Goal: Check status: Check status

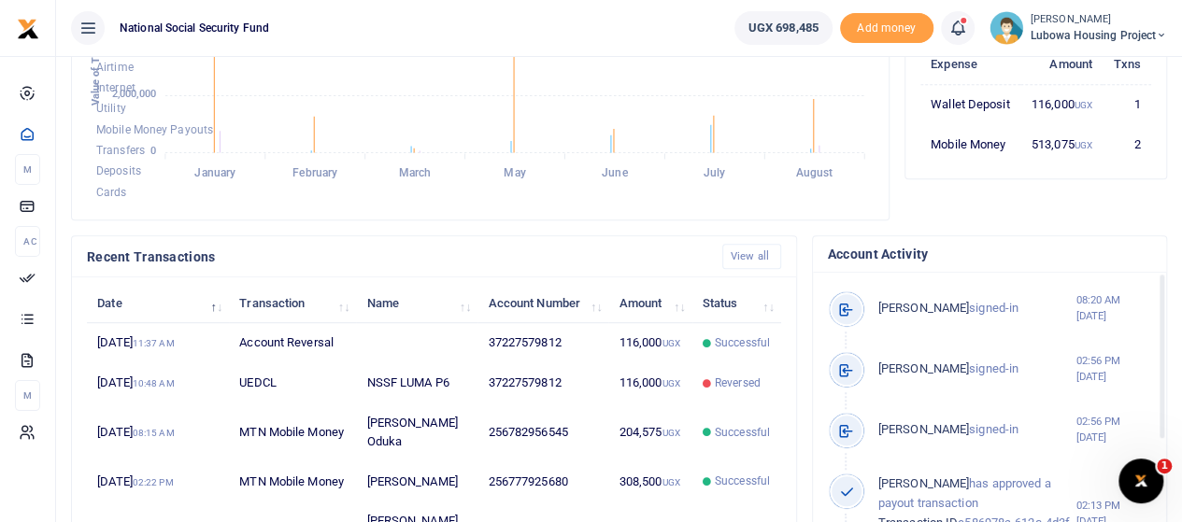
scroll to position [398, 0]
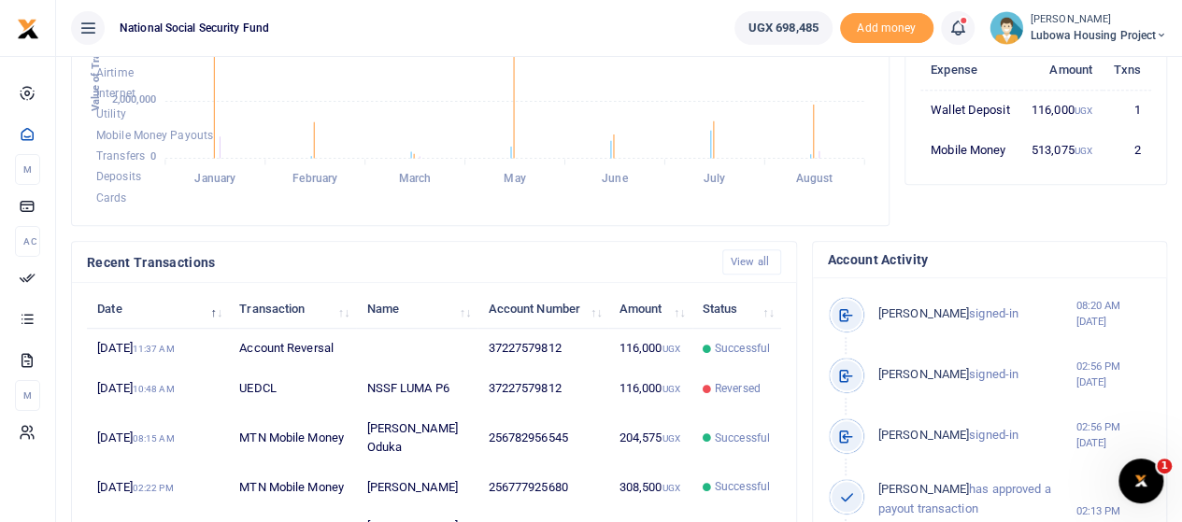
click at [1100, 163] on td "513,075 UGX" at bounding box center [1061, 149] width 82 height 39
click at [1073, 158] on td "513,075 UGX" at bounding box center [1061, 149] width 82 height 39
click at [1133, 162] on td "2" at bounding box center [1126, 149] width 49 height 39
click at [974, 163] on td "Mobile Money" at bounding box center [970, 149] width 100 height 39
click at [1069, 121] on td "116,000 UGX" at bounding box center [1061, 110] width 82 height 40
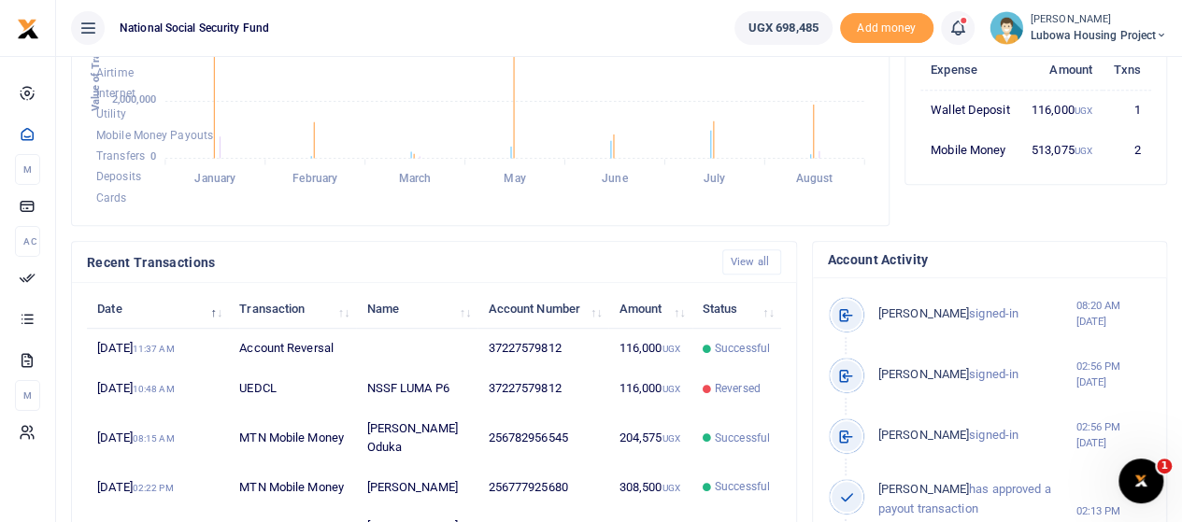
click at [921, 164] on td "Mobile Money" at bounding box center [970, 149] width 100 height 39
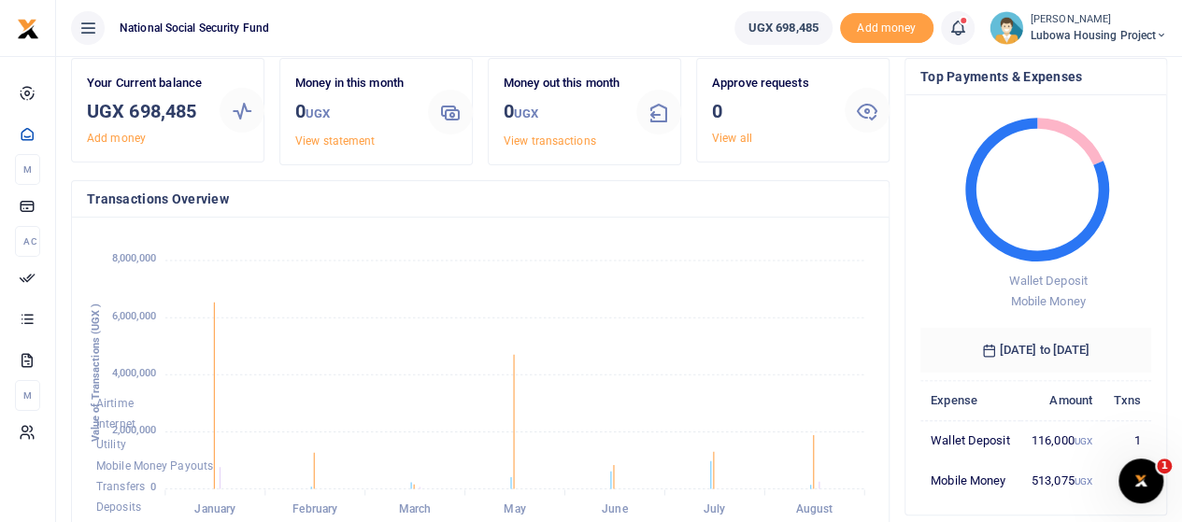
scroll to position [187, 0]
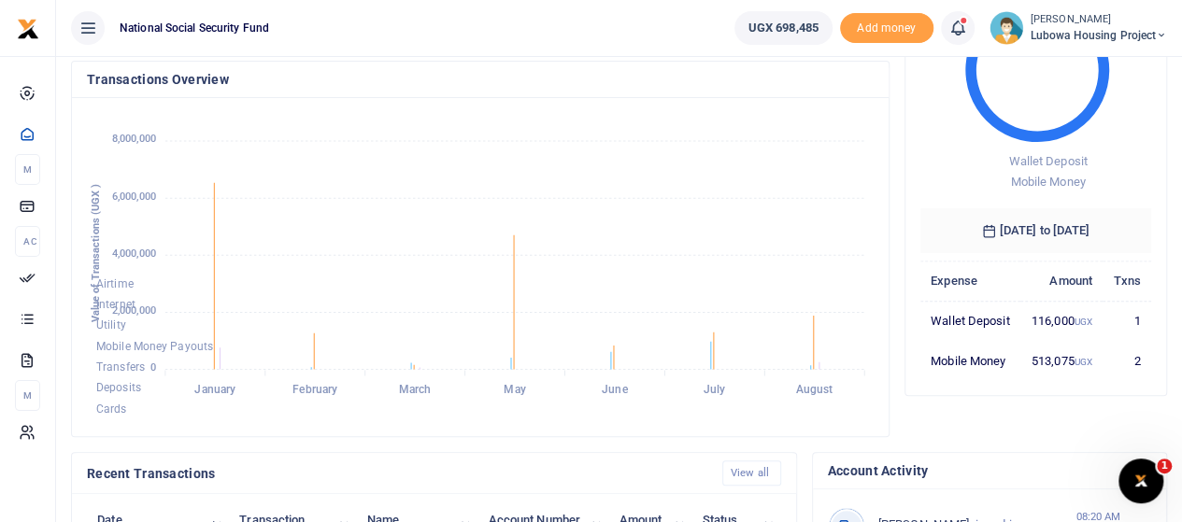
click at [1069, 375] on td "513,075 UGX" at bounding box center [1061, 360] width 82 height 39
click at [1069, 376] on td "513,075 UGX" at bounding box center [1061, 360] width 82 height 39
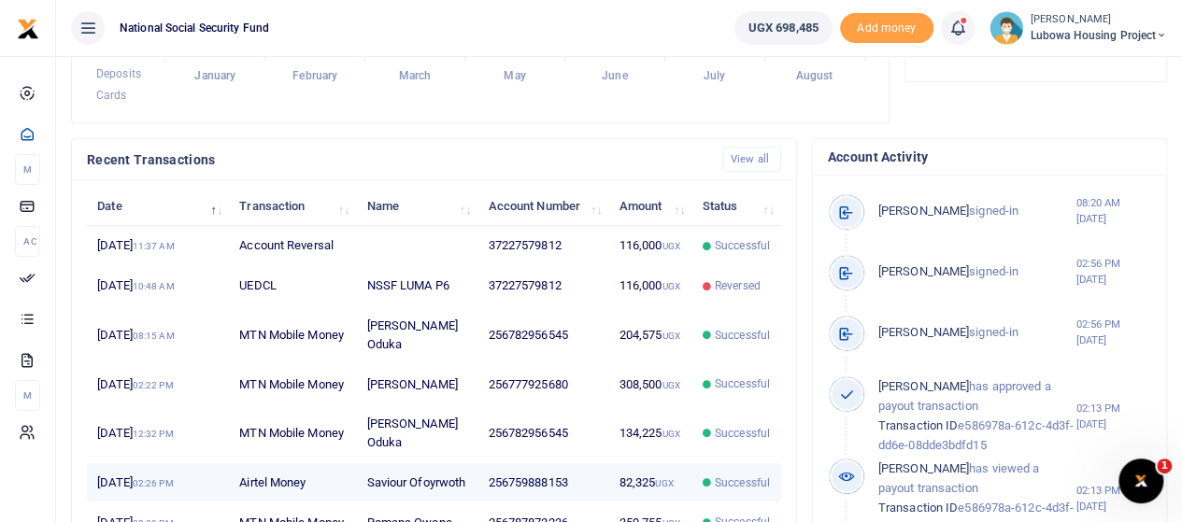
scroll to position [491, 0]
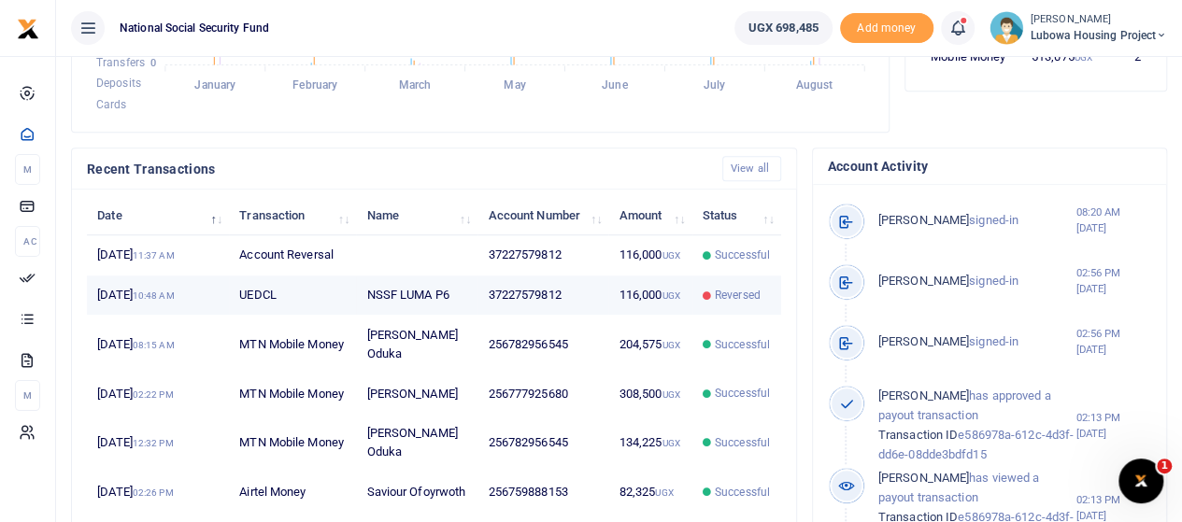
click at [735, 304] on span "Reversed" at bounding box center [738, 295] width 46 height 17
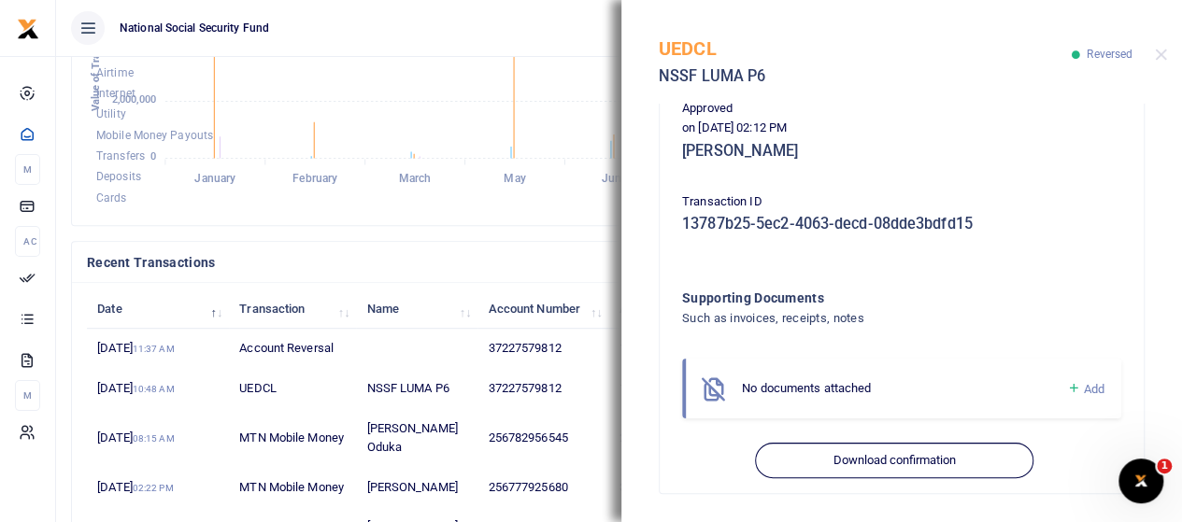
scroll to position [678, 0]
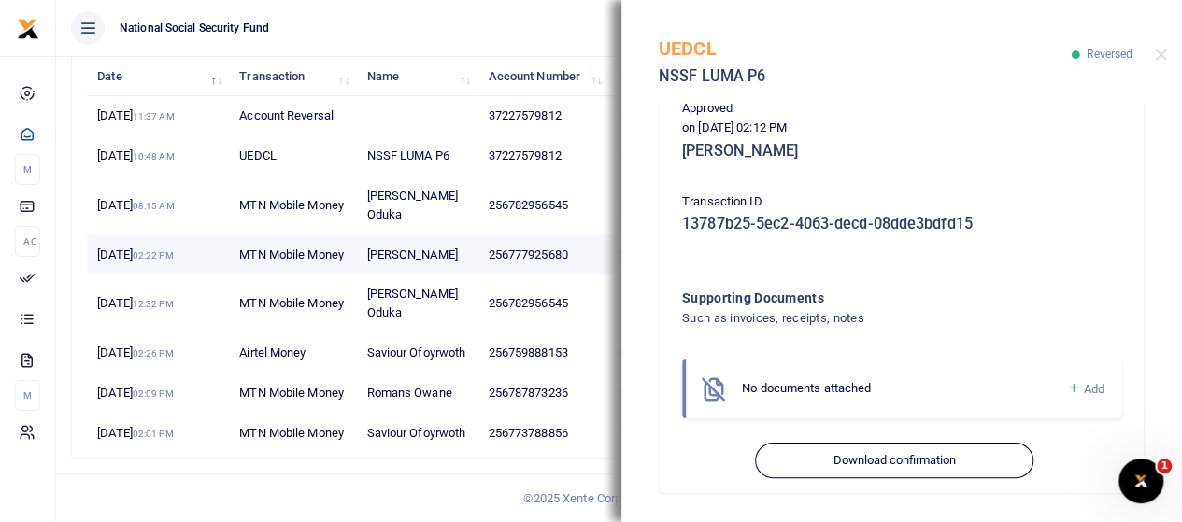
click at [404, 275] on td "[PERSON_NAME]" at bounding box center [416, 255] width 121 height 40
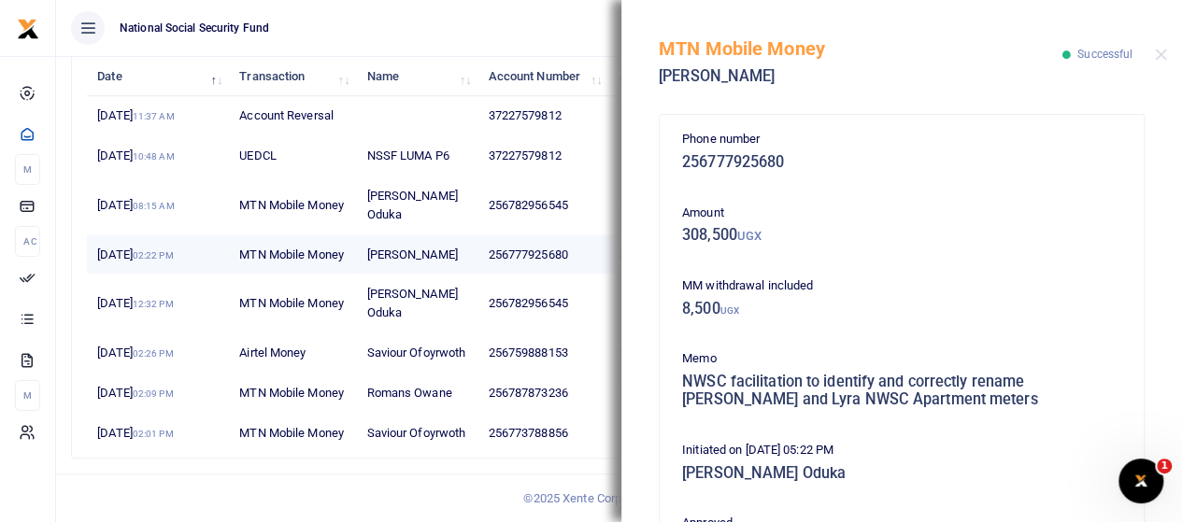
click at [426, 275] on td "[PERSON_NAME]" at bounding box center [416, 255] width 121 height 40
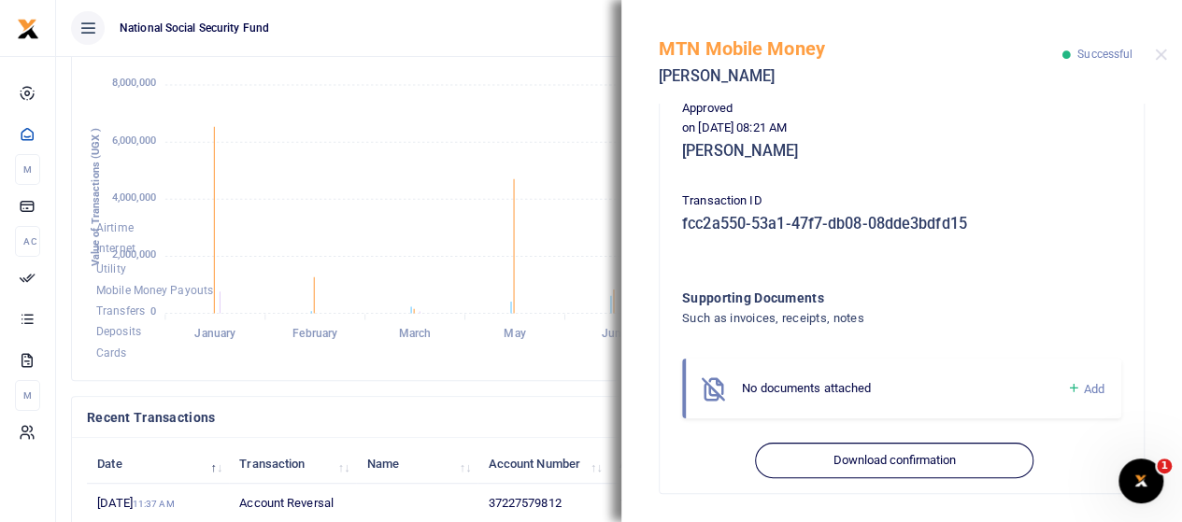
scroll to position [211, 0]
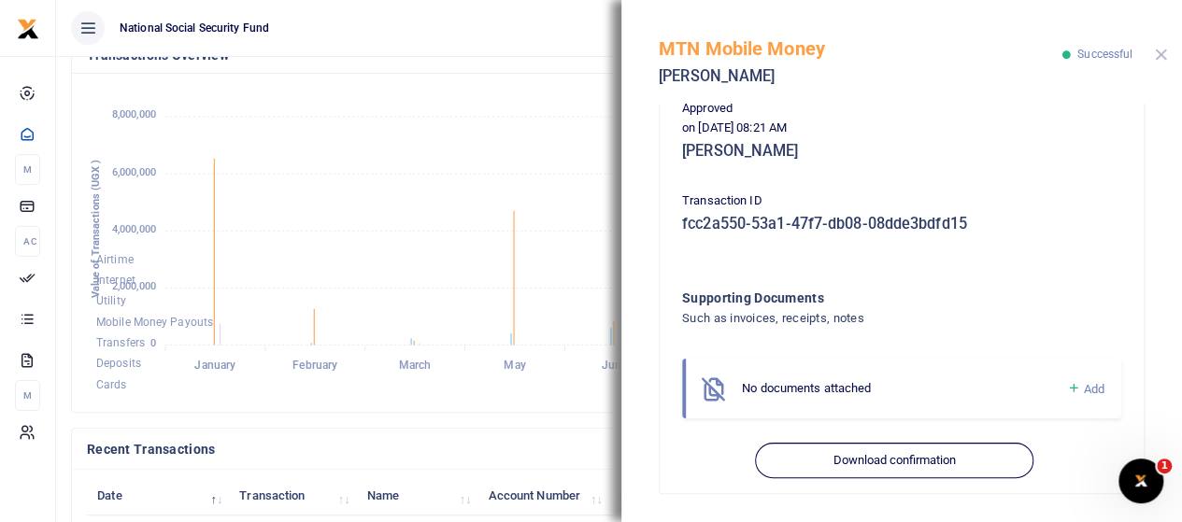
click at [1156, 50] on button "Close" at bounding box center [1161, 55] width 12 height 12
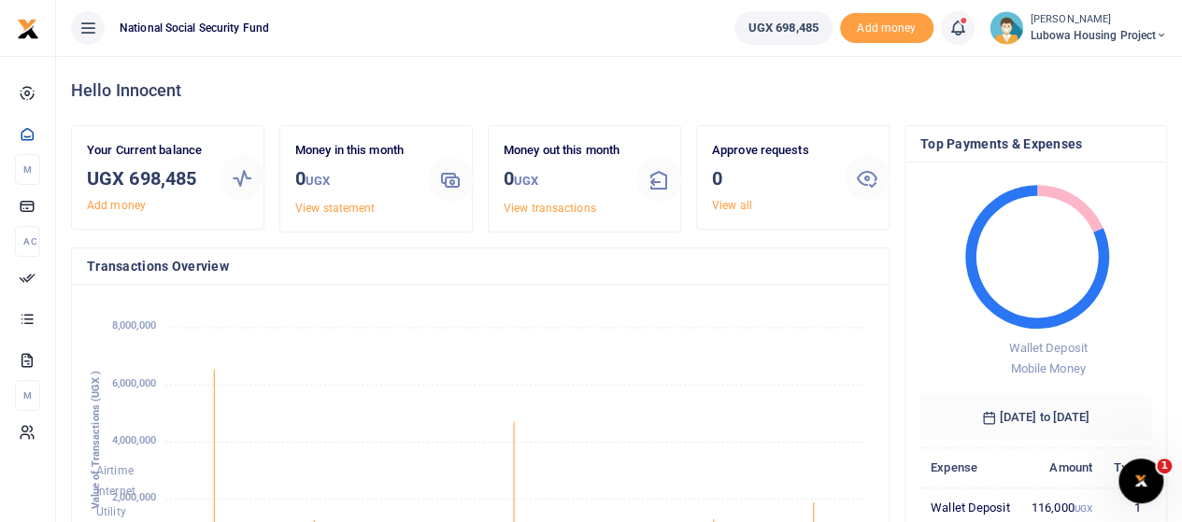
scroll to position [293, 773]
